Goal: Task Accomplishment & Management: Complete application form

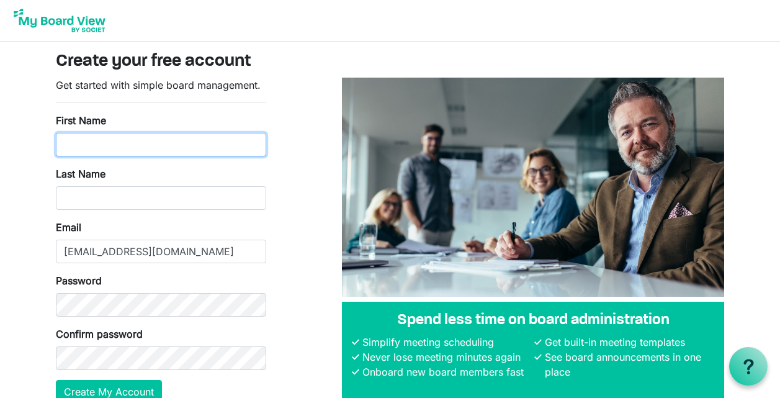
click at [99, 140] on input "First Name" at bounding box center [161, 145] width 210 height 24
type input "Ronak"
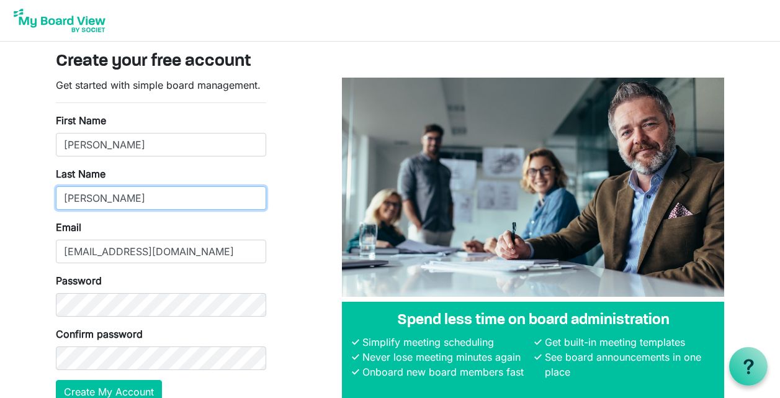
type input "Kantaria"
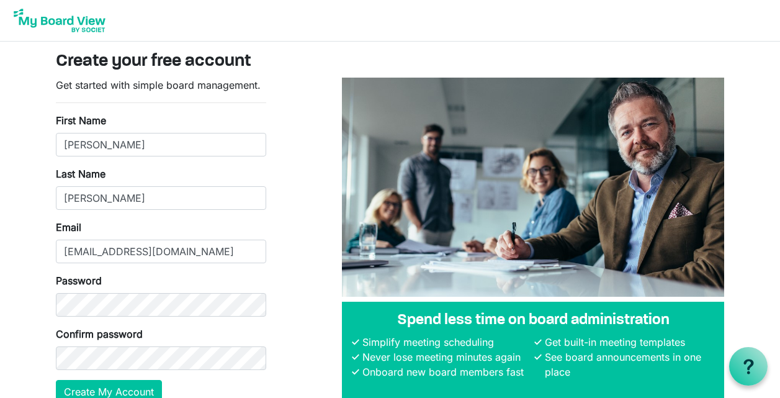
click at [134, 343] on div "Confirm password" at bounding box center [161, 348] width 210 height 43
click at [119, 386] on button "Create My Account" at bounding box center [109, 392] width 106 height 24
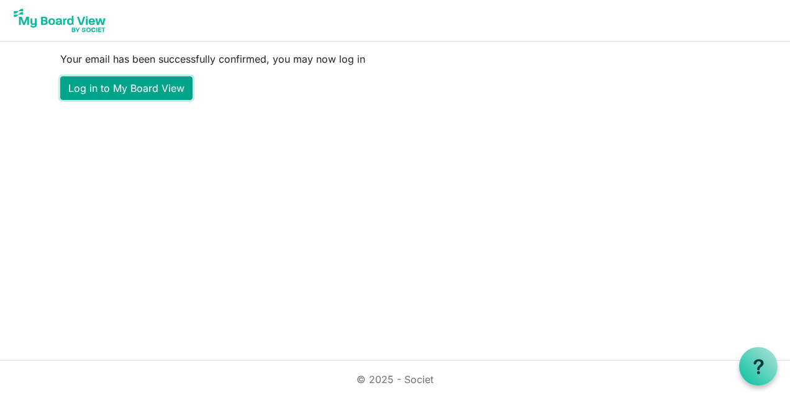
click at [137, 94] on link "Log in to My Board View" at bounding box center [126, 88] width 132 height 24
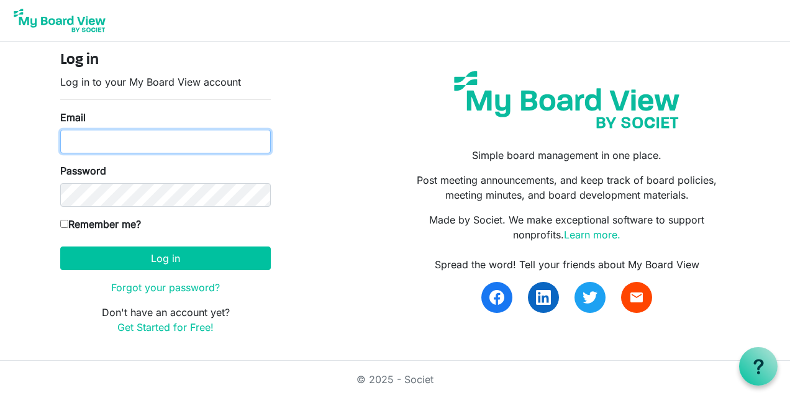
click at [100, 146] on input "Email" at bounding box center [165, 142] width 210 height 24
click at [114, 135] on input "Email" at bounding box center [165, 142] width 210 height 24
type input "rk@tax-inn.com"
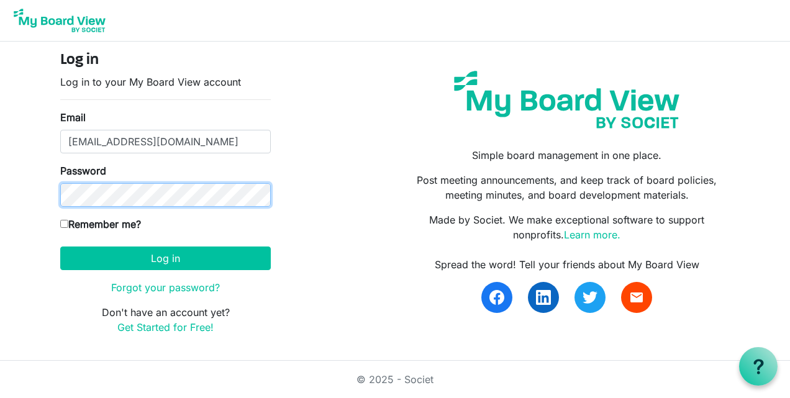
click at [60, 247] on button "Log in" at bounding box center [165, 259] width 210 height 24
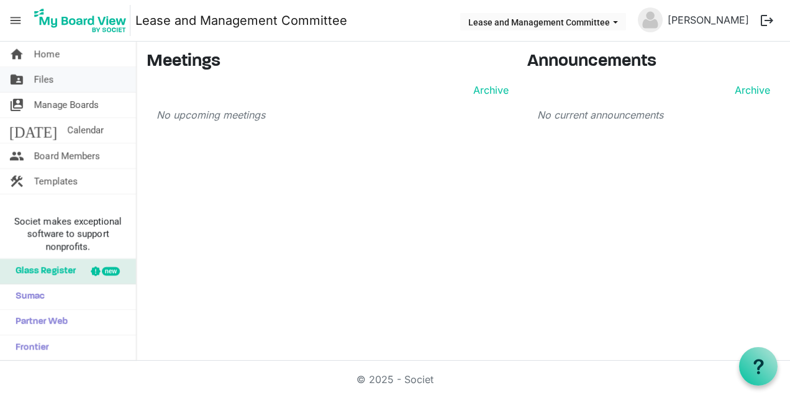
click at [48, 81] on span "Files" at bounding box center [44, 79] width 20 height 25
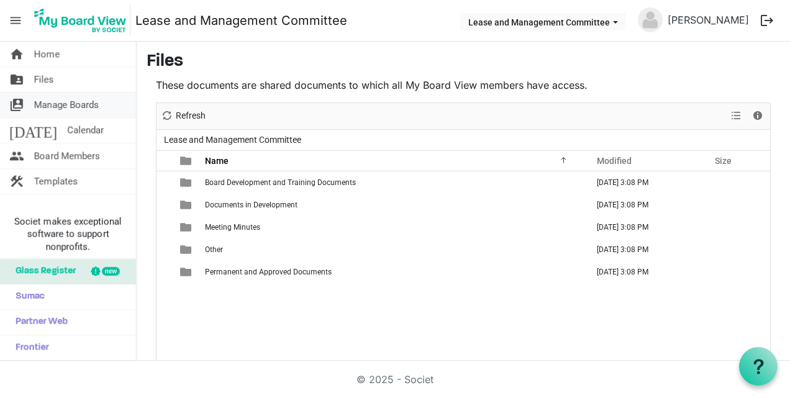
click at [42, 109] on span "Manage Boards" at bounding box center [66, 105] width 65 height 25
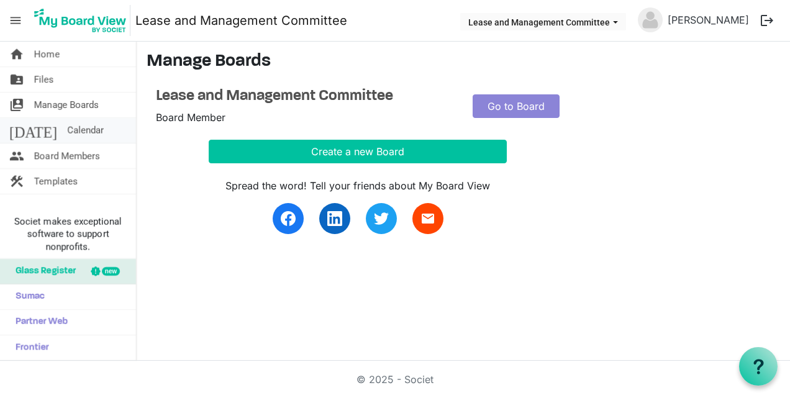
click at [67, 127] on span "Calendar" at bounding box center [85, 130] width 37 height 25
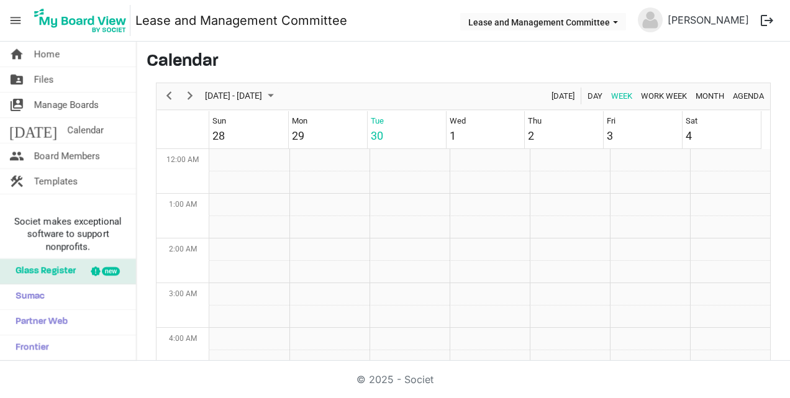
scroll to position [402, 0]
click at [47, 47] on span "Home" at bounding box center [46, 54] width 25 height 25
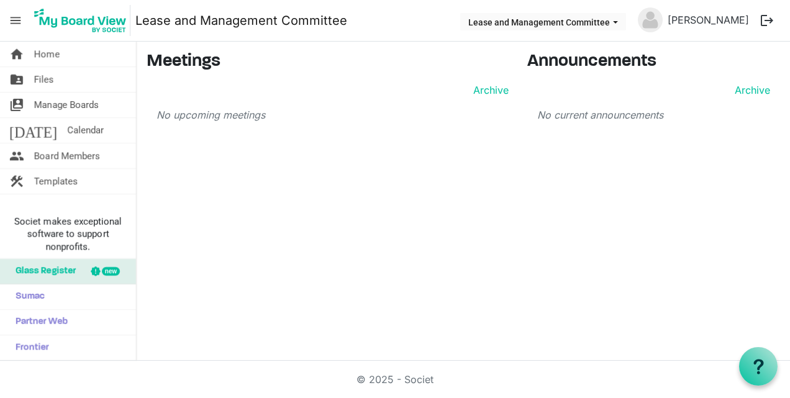
click at [764, 21] on button "logout" at bounding box center [767, 20] width 26 height 26
